Goal: Information Seeking & Learning: Learn about a topic

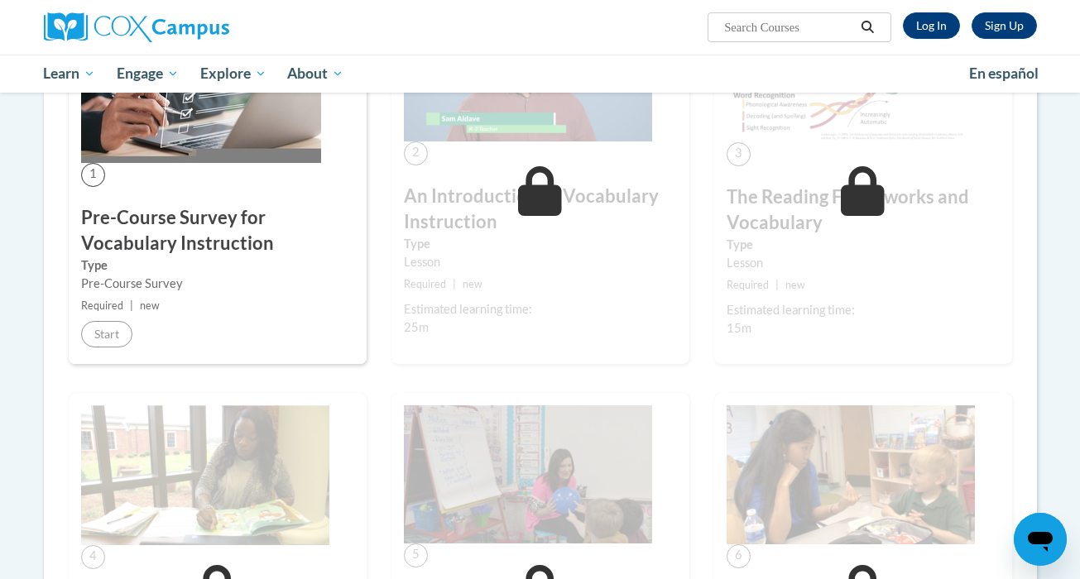
scroll to position [508, 0]
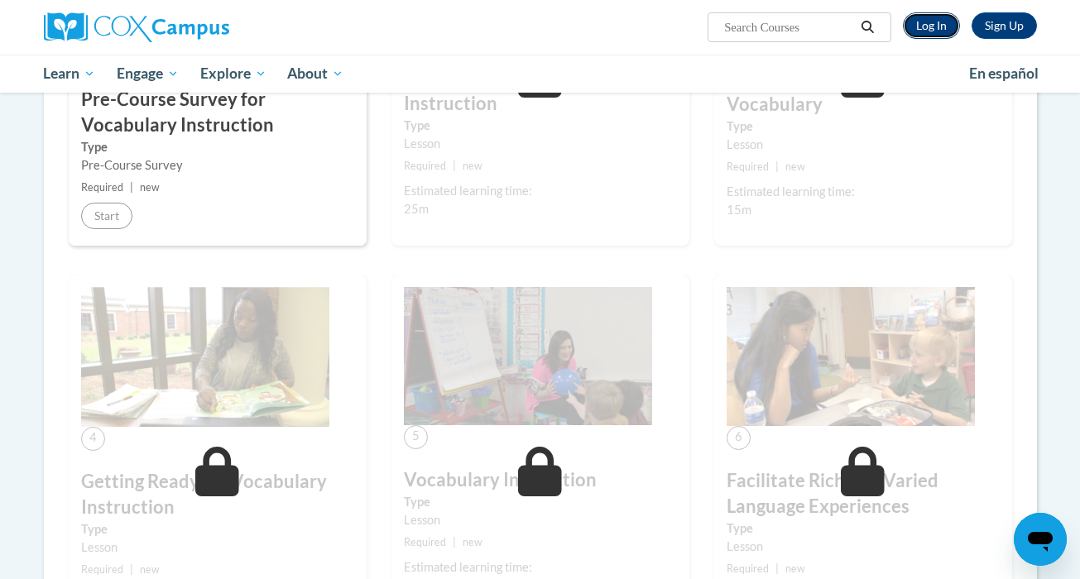
click at [932, 36] on link "Log In" at bounding box center [931, 25] width 57 height 26
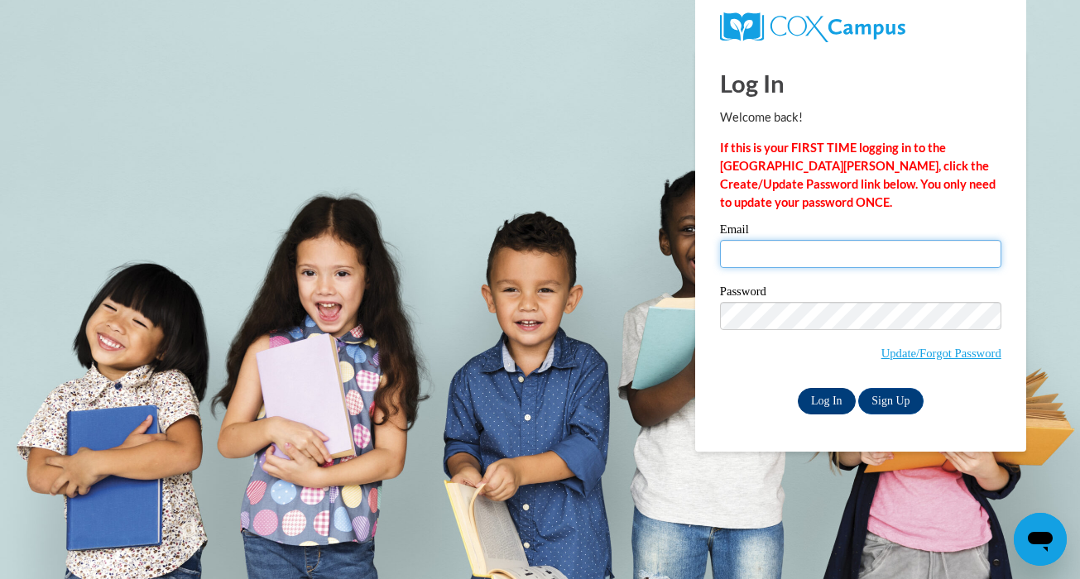
type input "mendleskyc@ripon.k12.wi.us"
click at [826, 398] on input "Log In" at bounding box center [827, 401] width 58 height 26
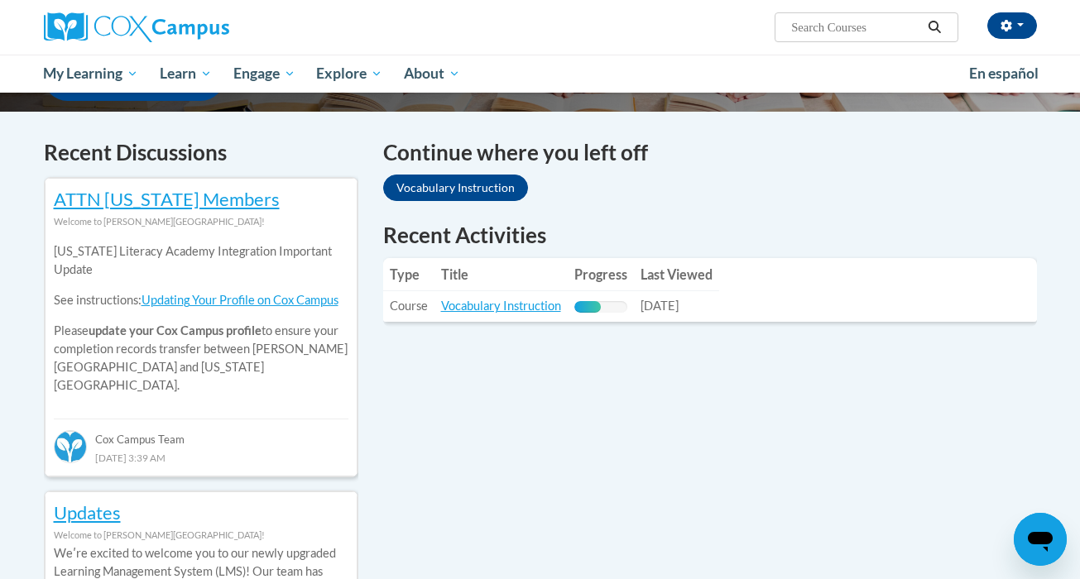
scroll to position [472, 0]
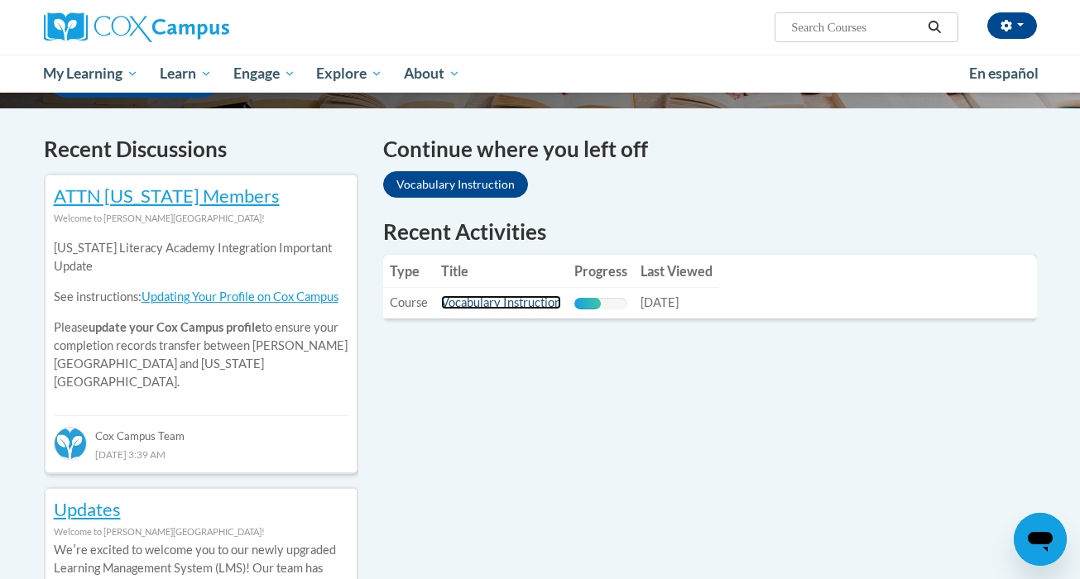
click at [494, 303] on link "Vocabulary Instruction" at bounding box center [501, 302] width 120 height 14
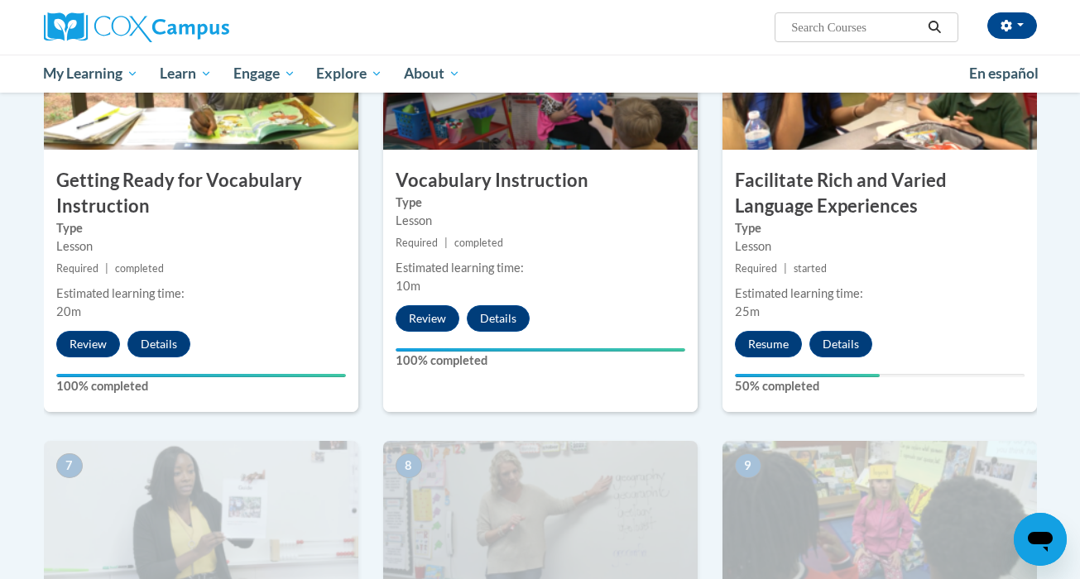
scroll to position [923, 0]
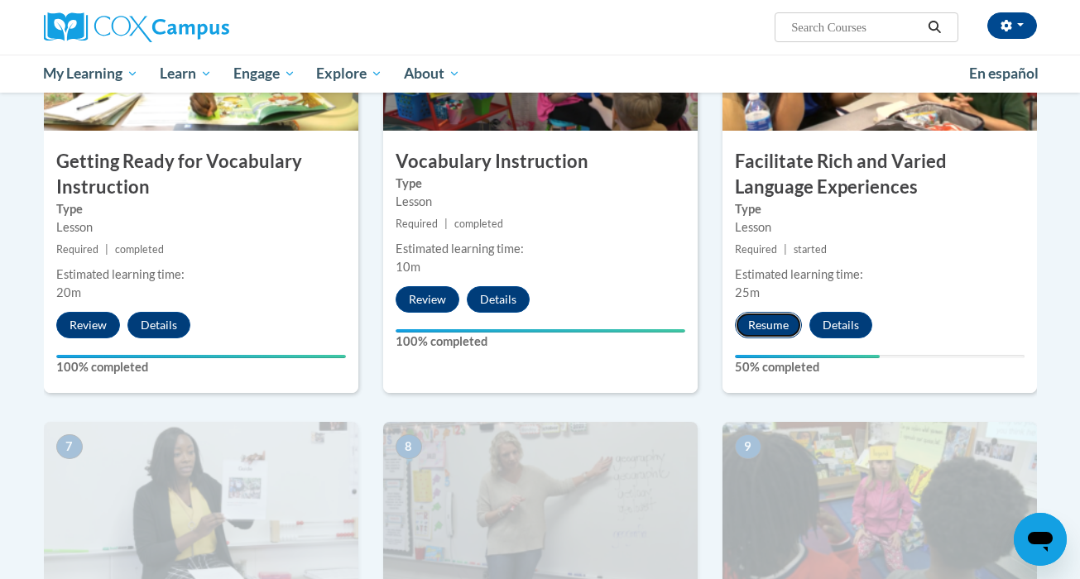
click at [760, 336] on button "Resume" at bounding box center [768, 325] width 67 height 26
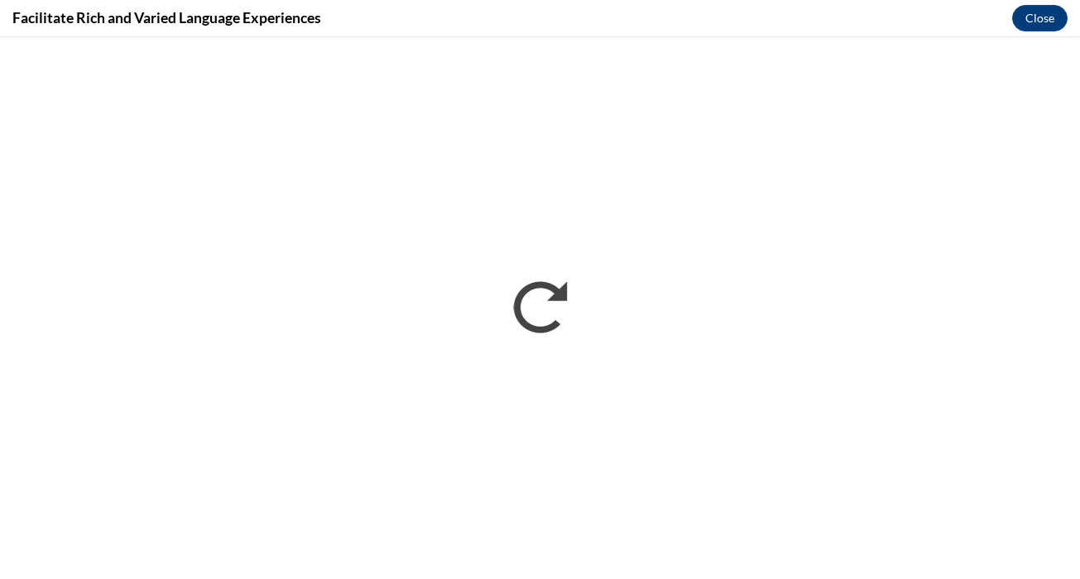
scroll to position [0, 0]
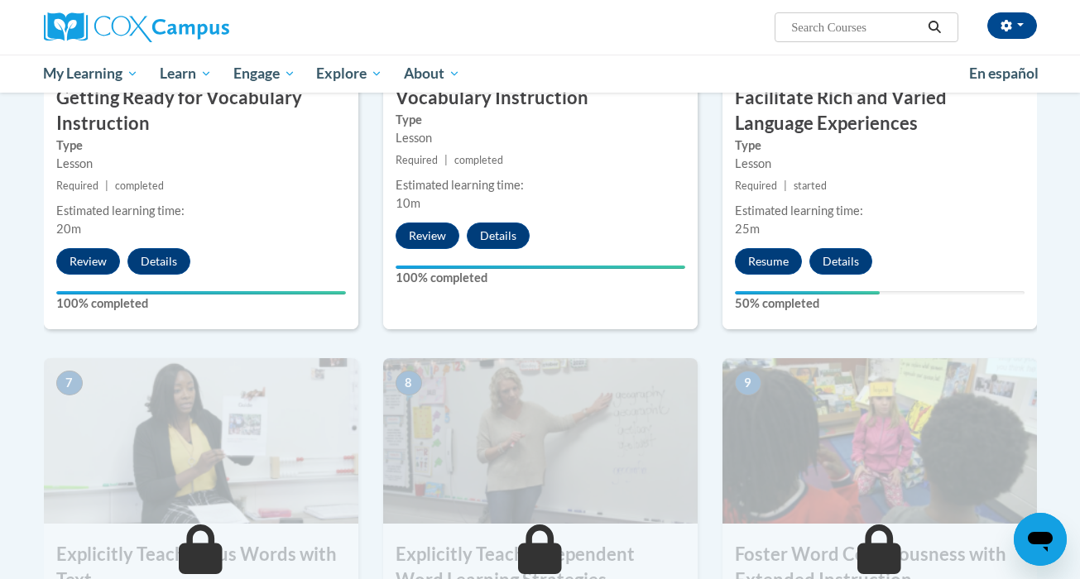
scroll to position [932, 0]
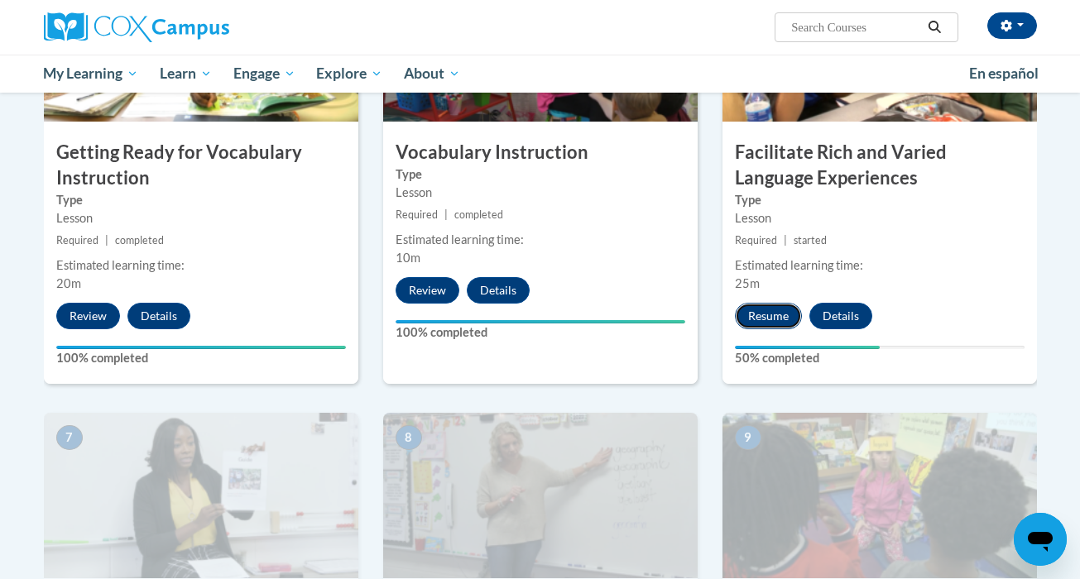
click at [773, 311] on button "Resume" at bounding box center [768, 316] width 67 height 26
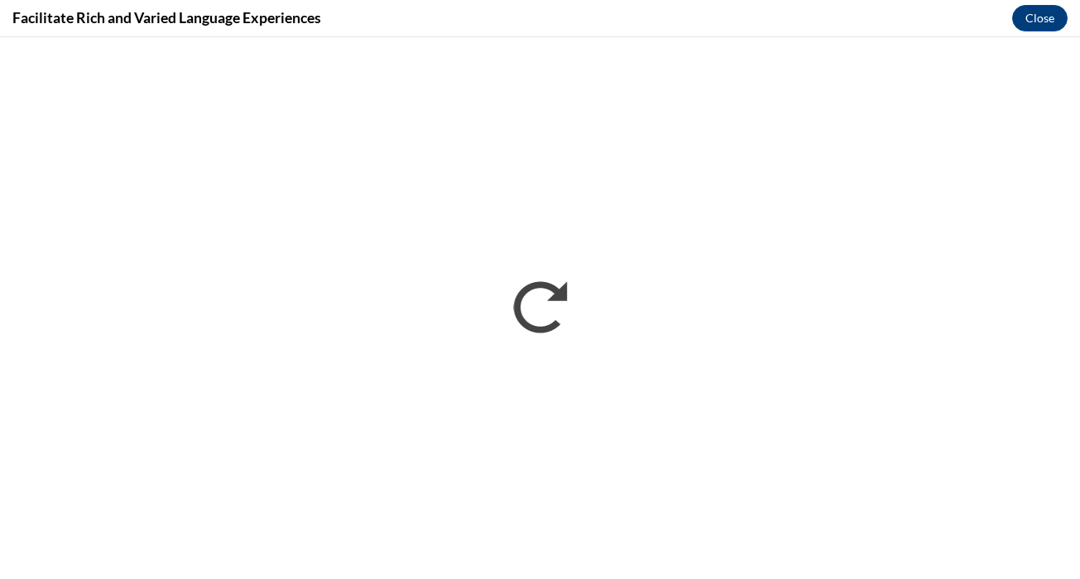
scroll to position [0, 0]
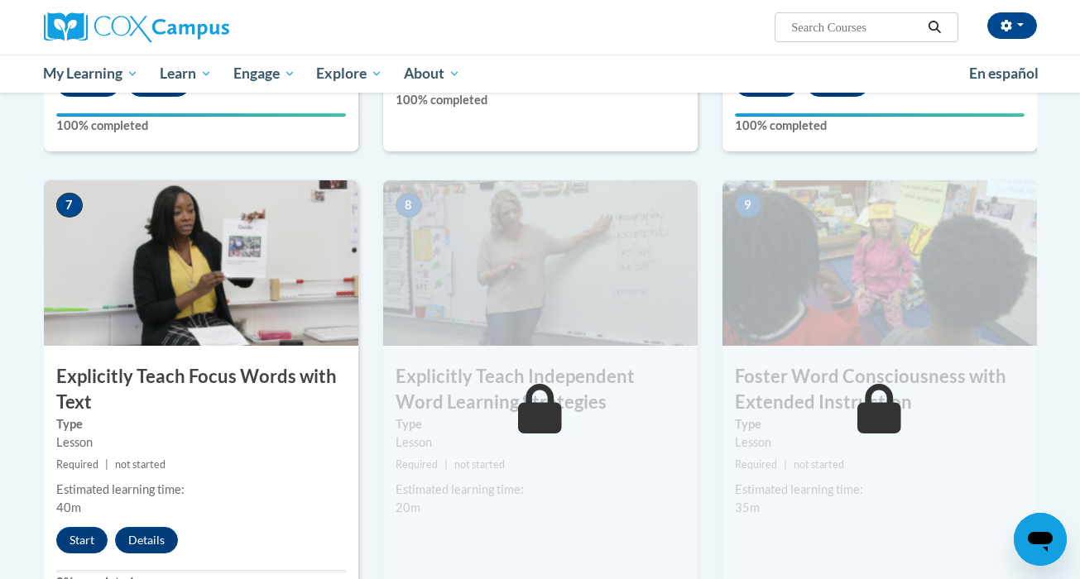
scroll to position [1201, 0]
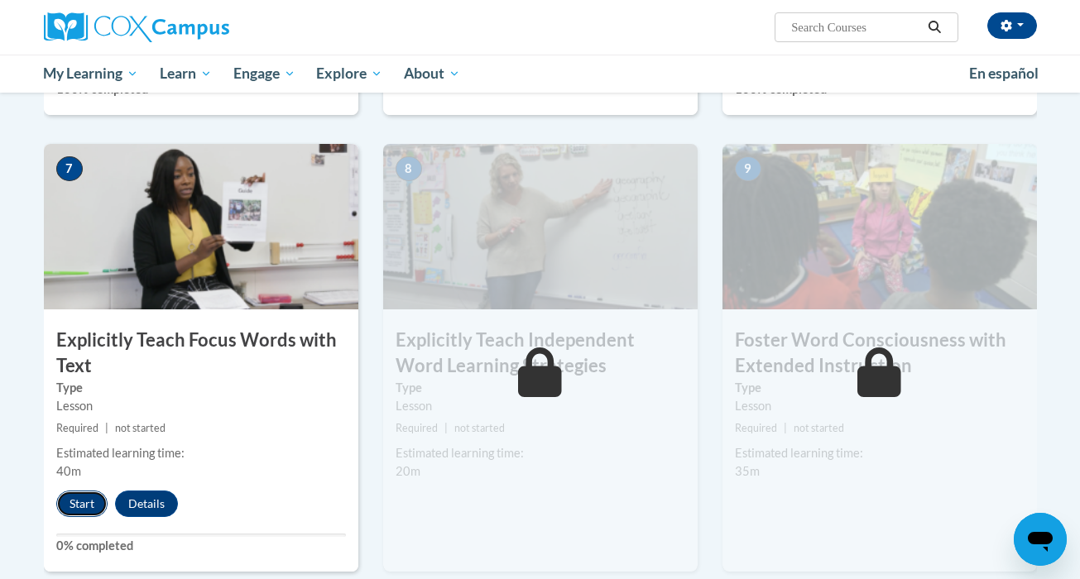
click at [84, 507] on button "Start" at bounding box center [81, 504] width 51 height 26
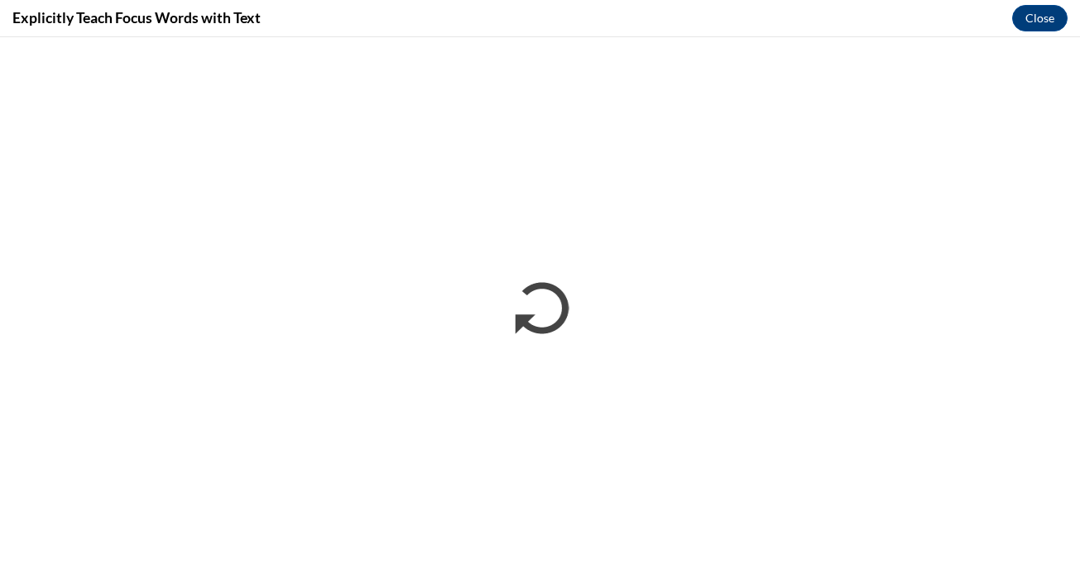
scroll to position [0, 0]
